Goal: Task Accomplishment & Management: Use online tool/utility

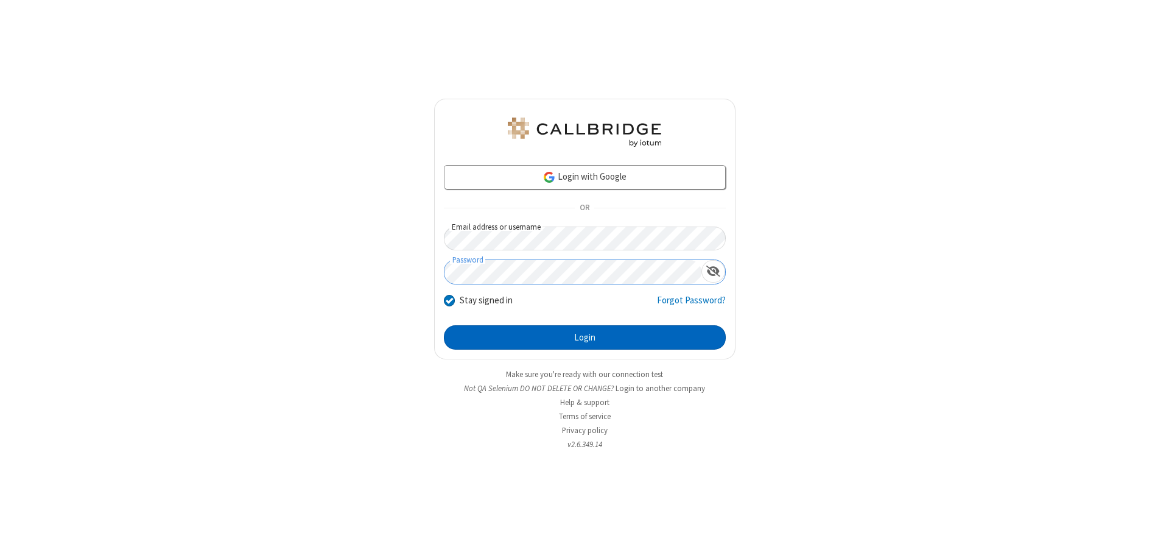
click at [584, 337] on button "Login" at bounding box center [585, 337] width 282 height 24
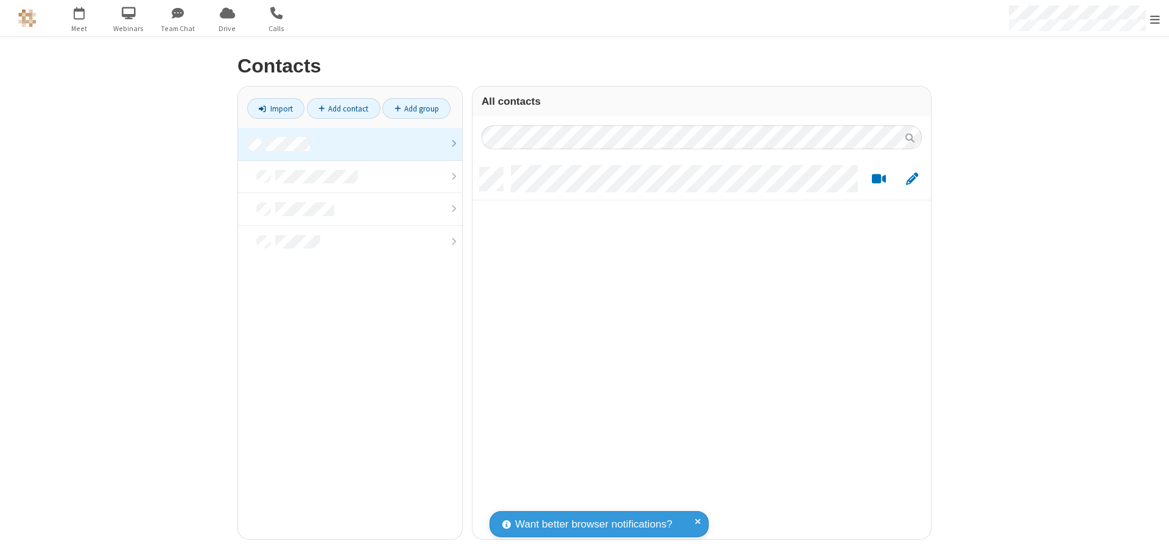
click at [350, 144] on link at bounding box center [350, 144] width 224 height 33
click at [276, 108] on link "Import" at bounding box center [275, 108] width 57 height 21
